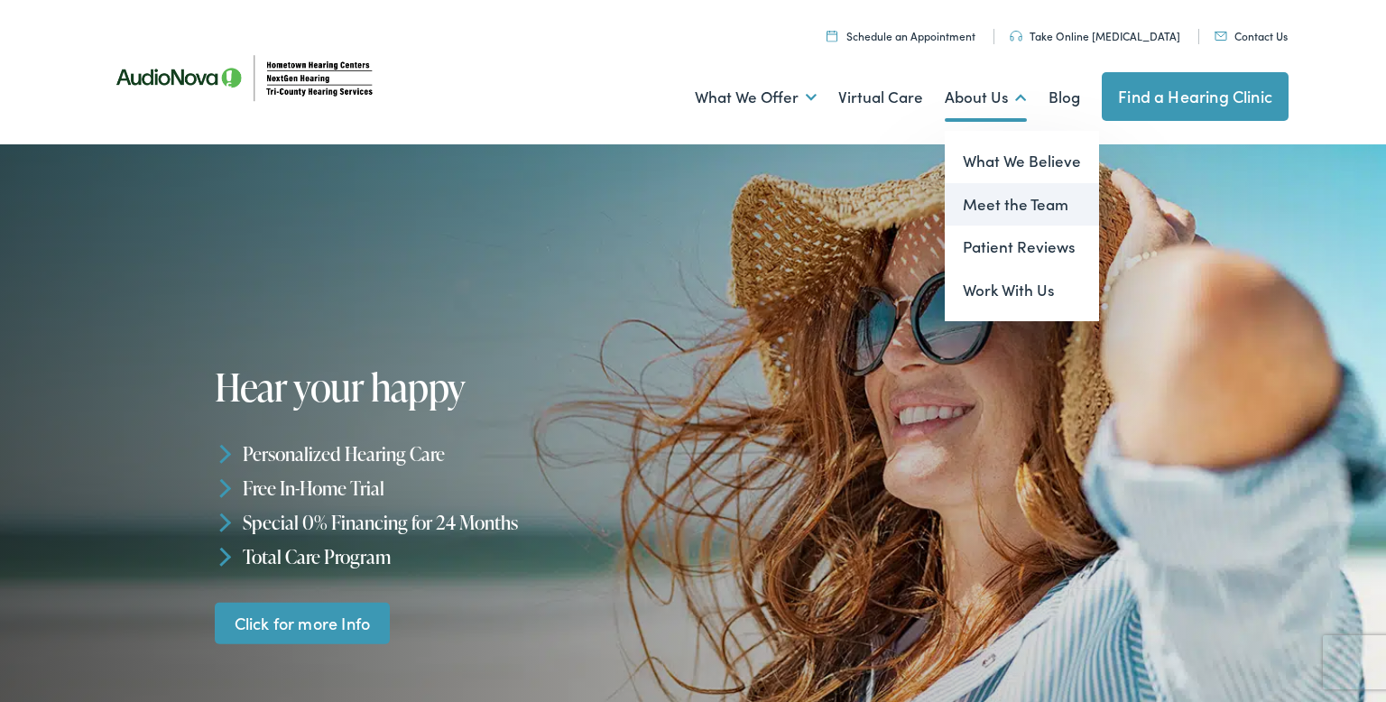
click at [971, 201] on link "Meet the Team" at bounding box center [1022, 204] width 154 height 43
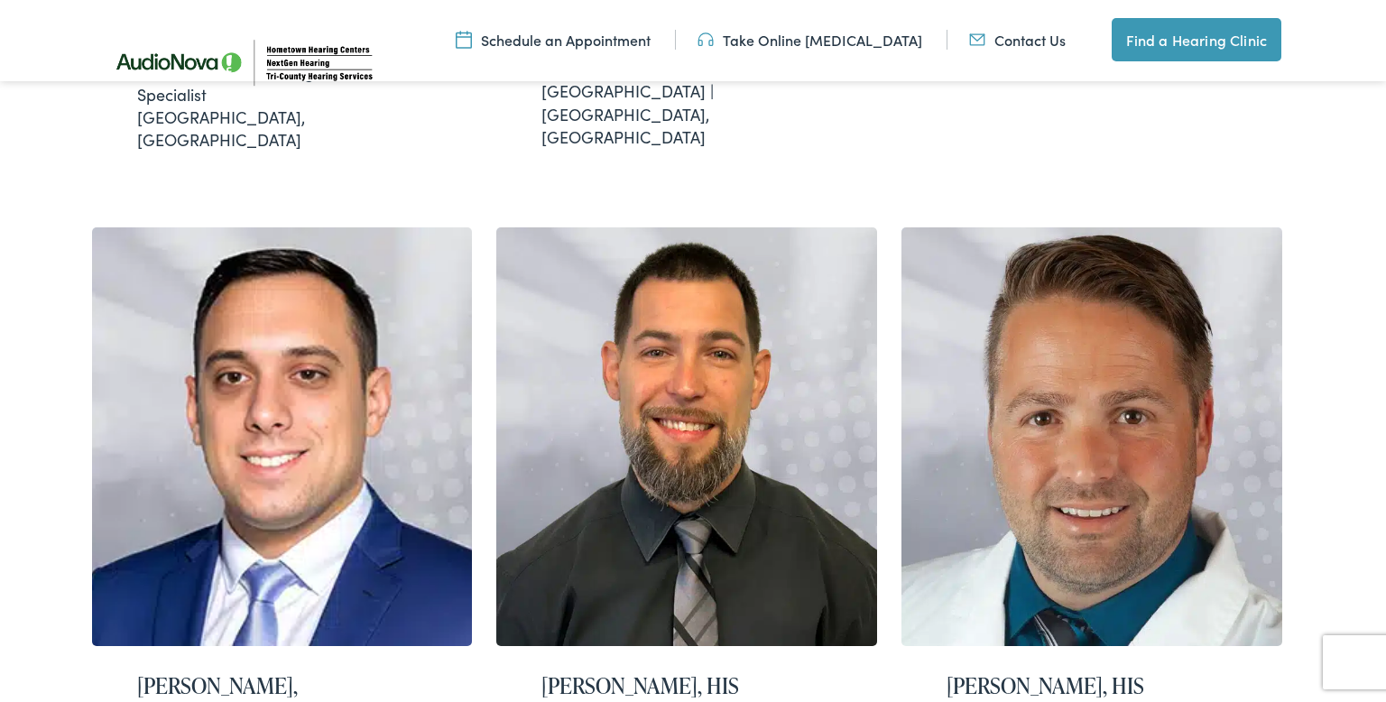
scroll to position [1119, 0]
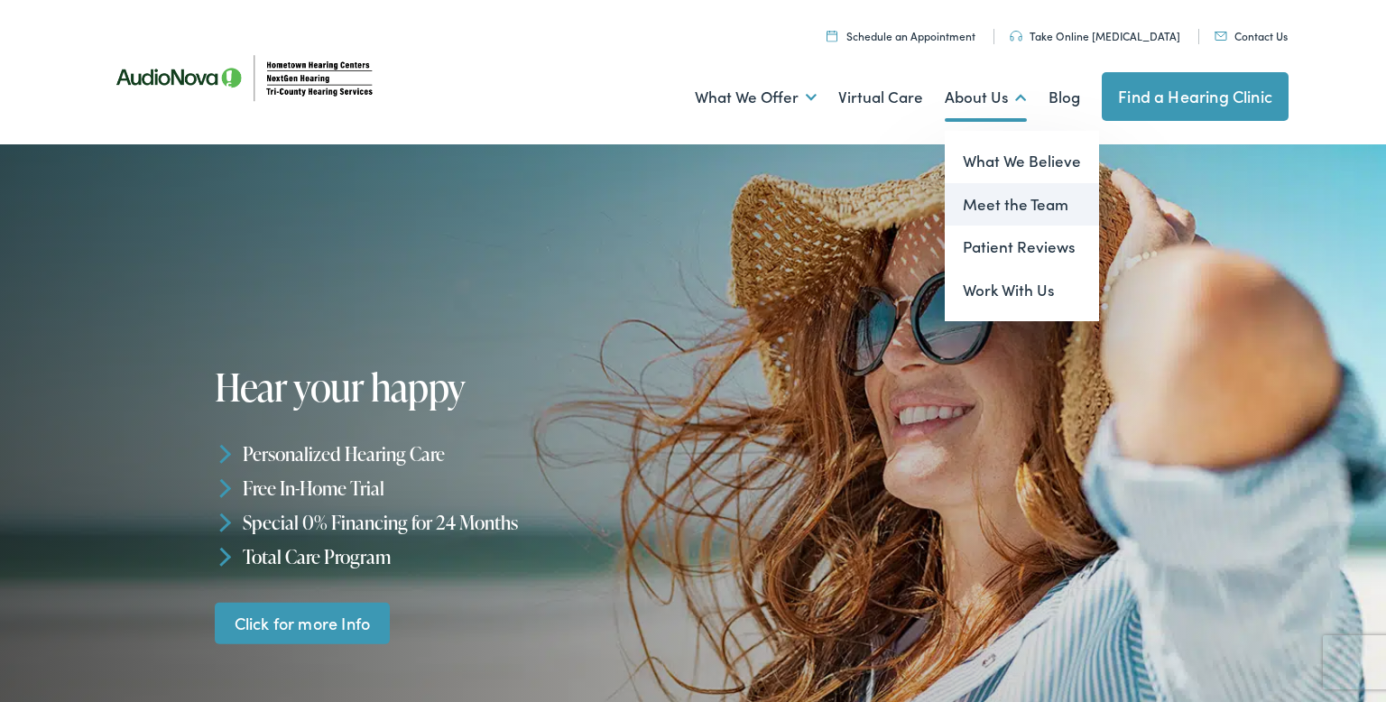
click at [982, 202] on link "Meet the Team" at bounding box center [1022, 204] width 154 height 43
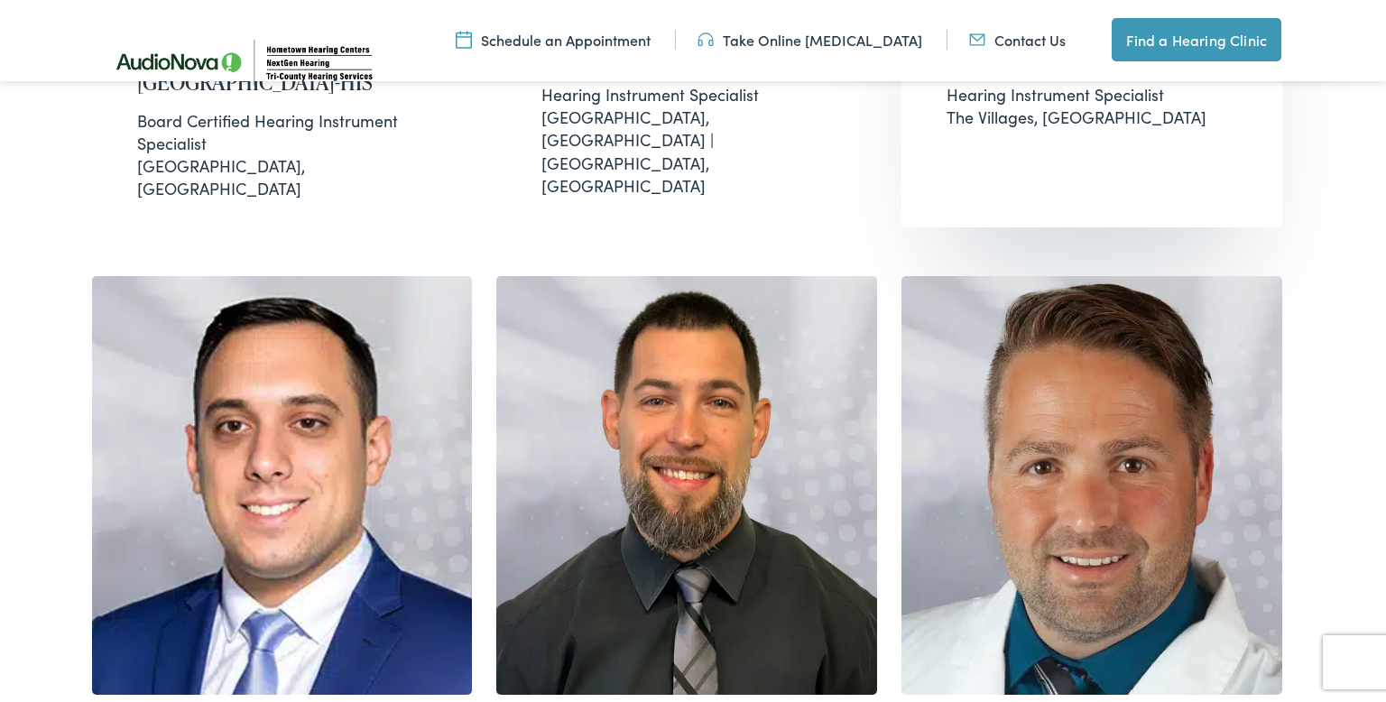
scroll to position [1082, 0]
